Goal: Information Seeking & Learning: Check status

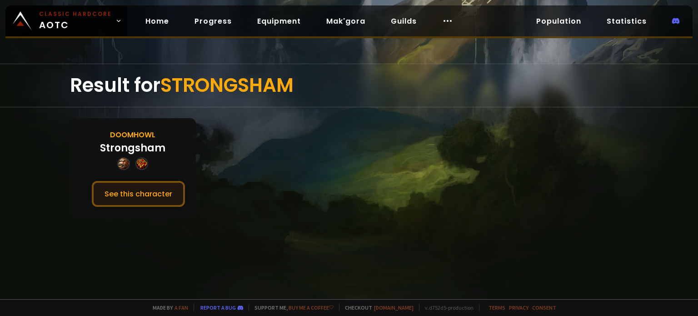
click at [154, 195] on button "See this character" at bounding box center [138, 194] width 93 height 26
